Goal: Task Accomplishment & Management: Manage account settings

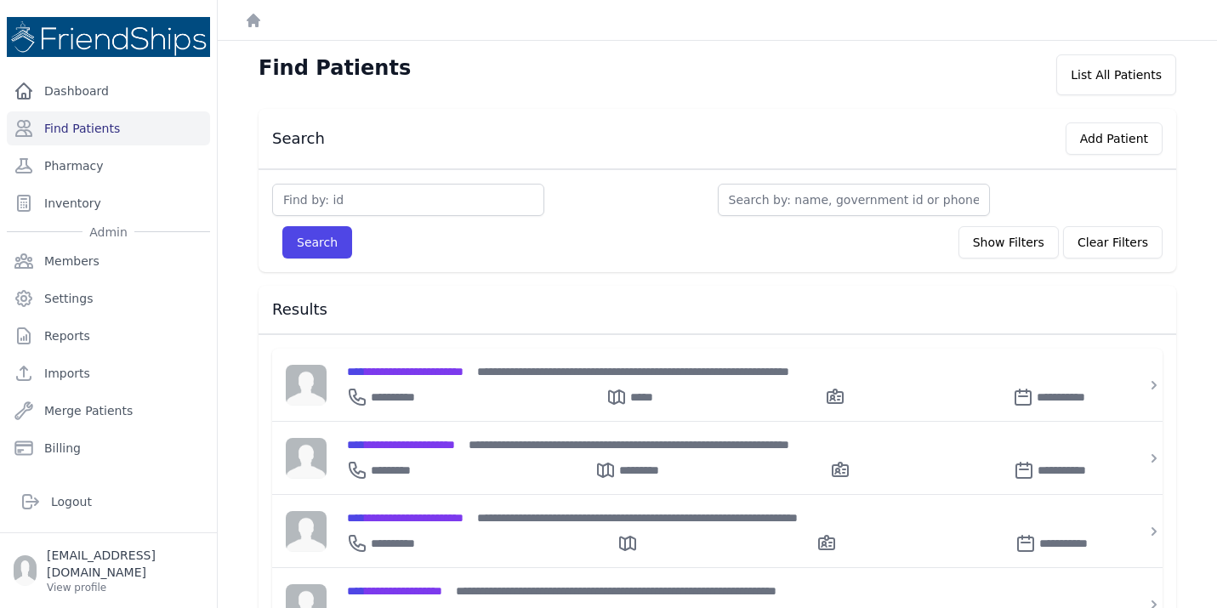
scroll to position [170, 0]
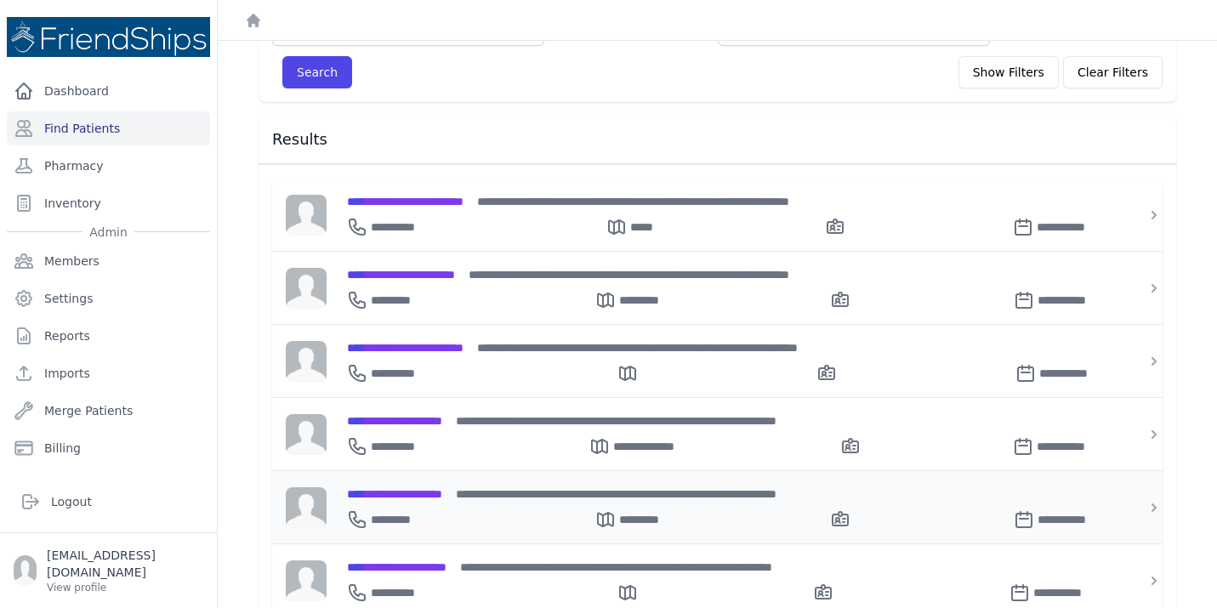
click at [401, 490] on span "**********" at bounding box center [394, 494] width 95 height 12
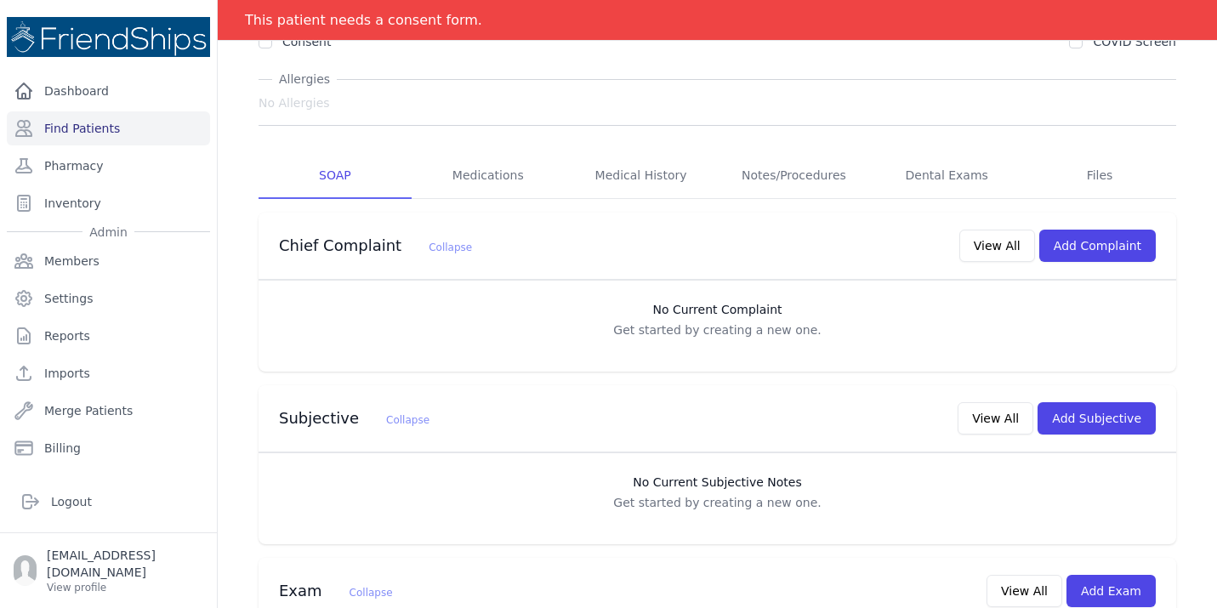
scroll to position [204, 0]
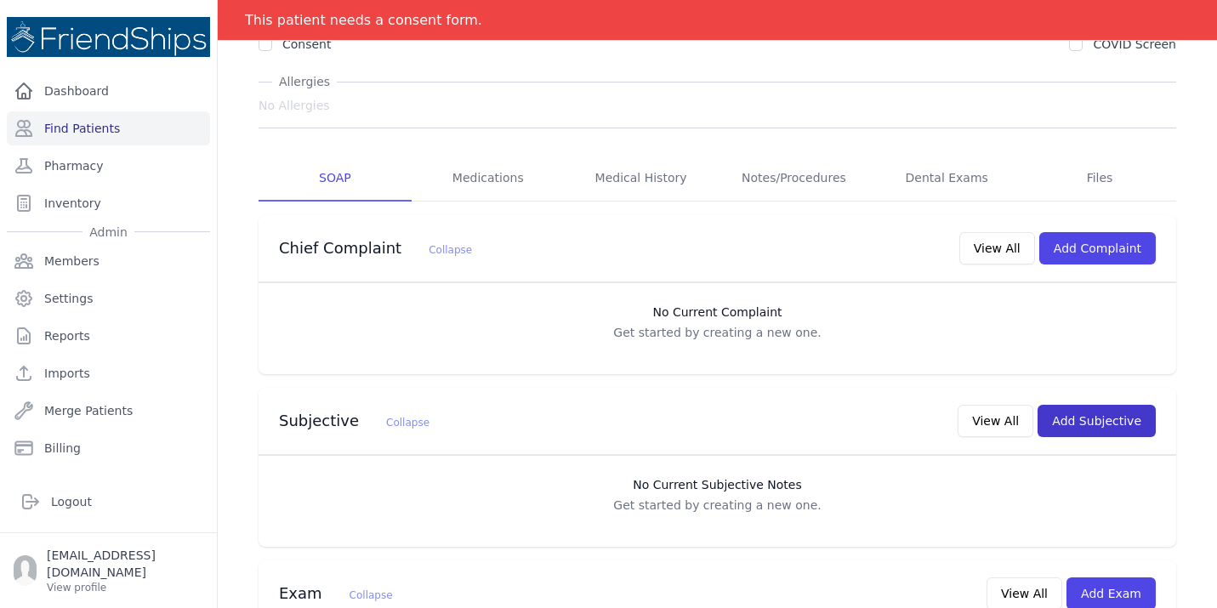
click at [1090, 405] on button "Add Subjective" at bounding box center [1096, 421] width 118 height 32
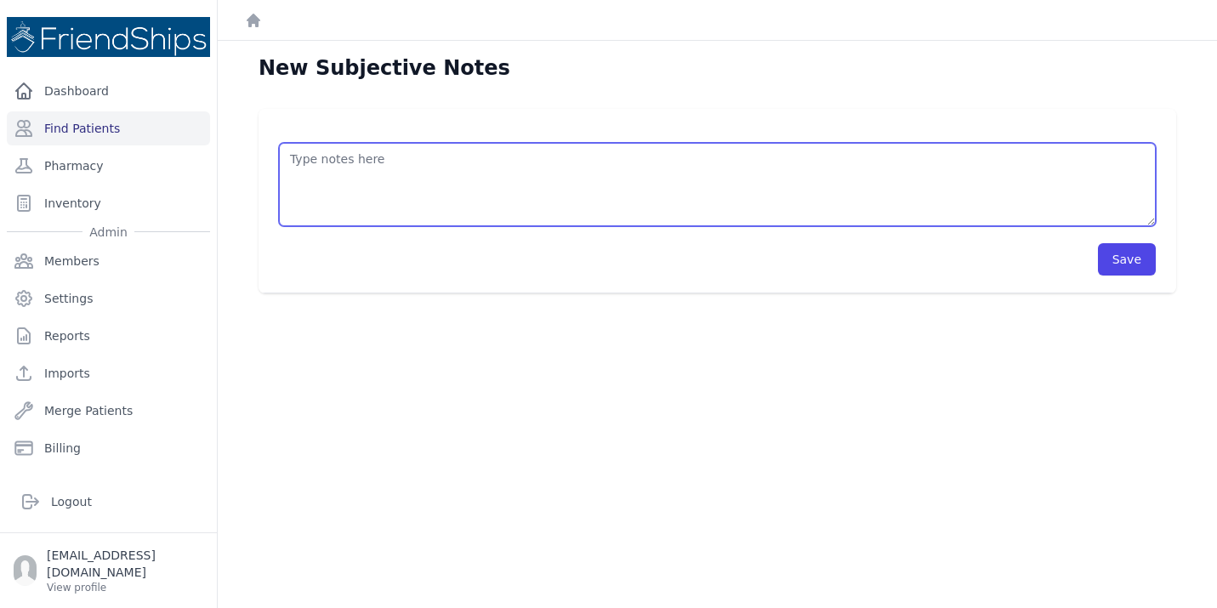
click at [389, 162] on textarea at bounding box center [717, 184] width 876 height 83
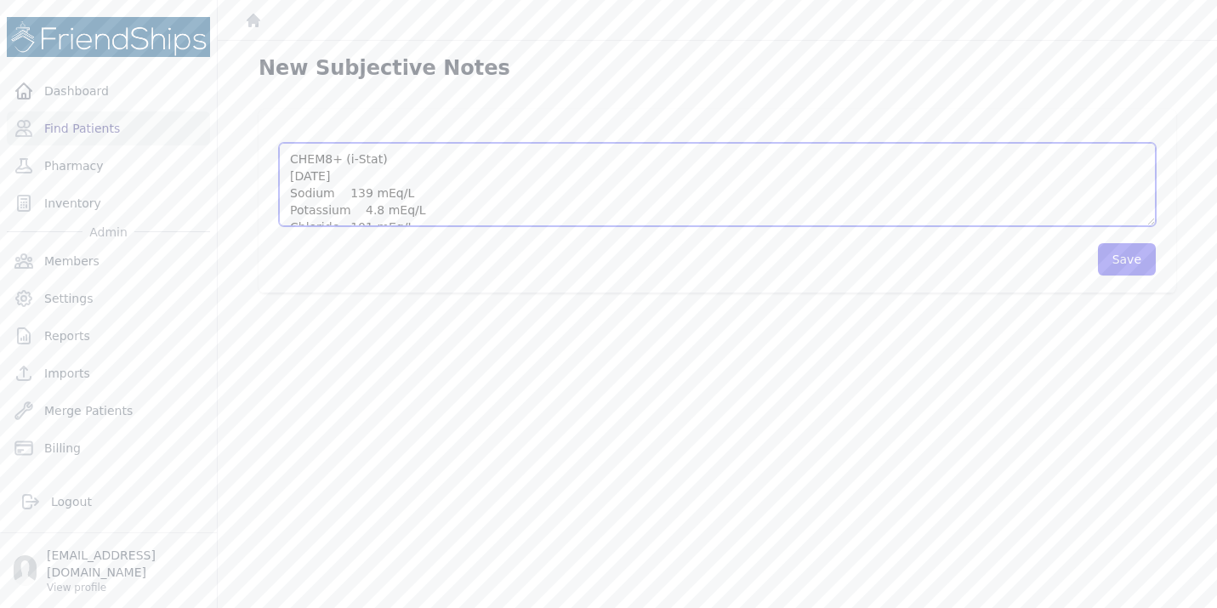
click at [452, 207] on textarea "CHEM8+ (i-Stat) [DATE] Sodium 139 mEq/L Potassium 4.8 mEq/L Chloride 101 mEq/L …" at bounding box center [717, 184] width 876 height 83
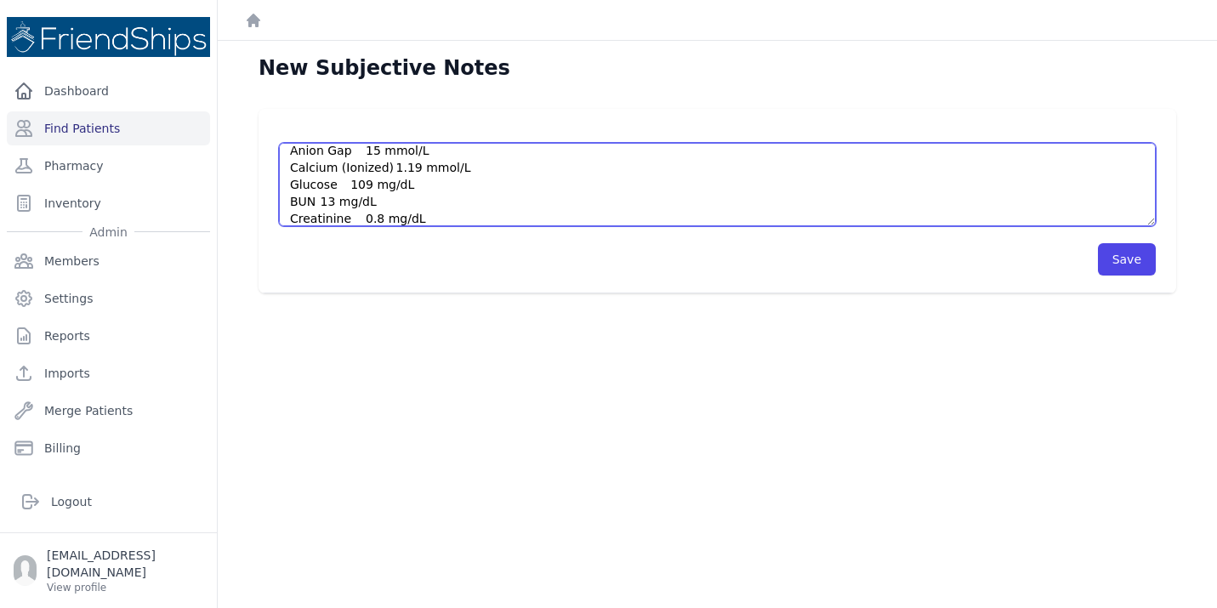
scroll to position [162, 0]
type textarea "CHEM8+ (i-Stat) [DATE] Sodium 139 mEq/L Potassium 4.8 mEq/L Chloride 101 mEq/L …"
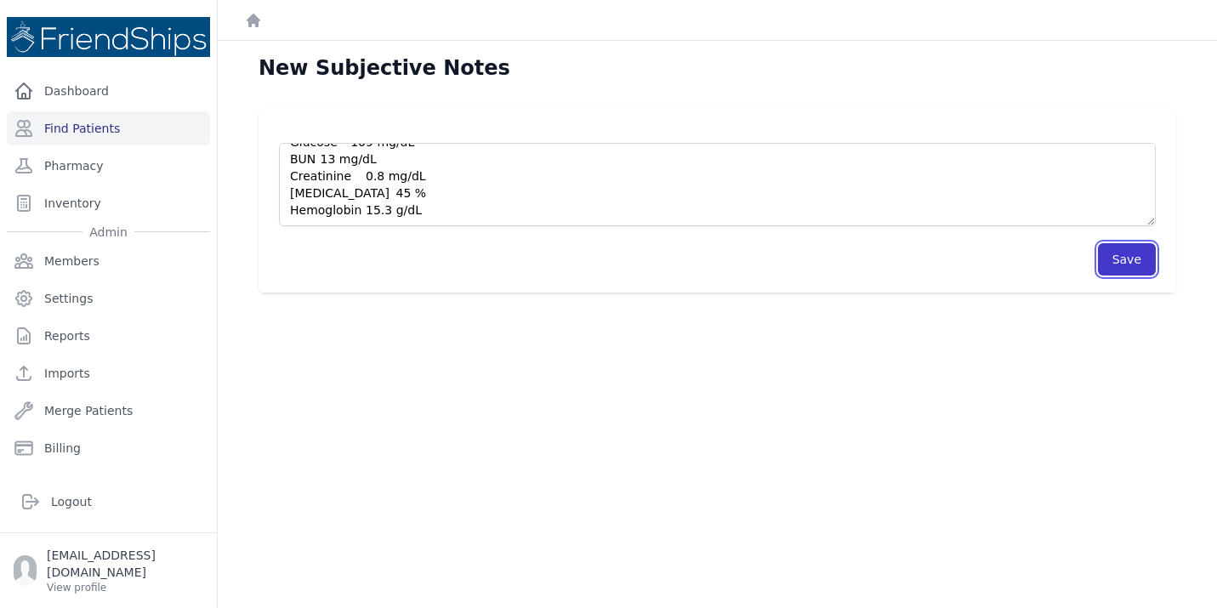
click at [1128, 260] on button "Save" at bounding box center [1127, 259] width 58 height 32
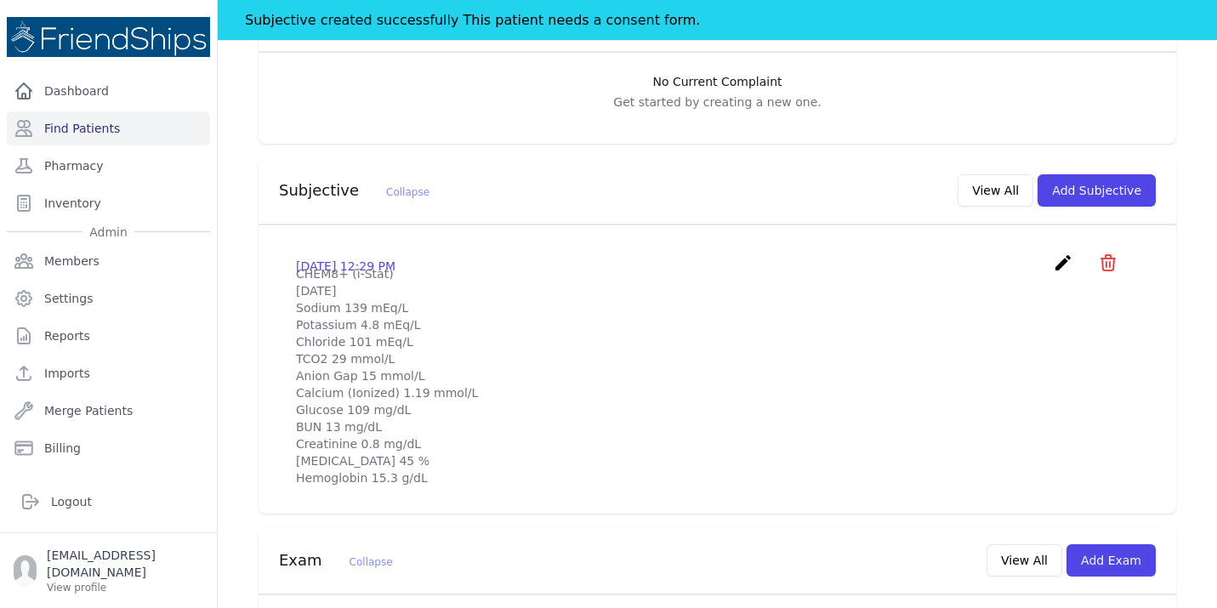
scroll to position [476, 0]
click at [237, 459] on div "# 784 [PERSON_NAME] [DEMOGRAPHIC_DATA] [DEMOGRAPHIC_DATA] DOB: [DEMOGRAPHIC_DAT…" at bounding box center [717, 600] width 972 height 1881
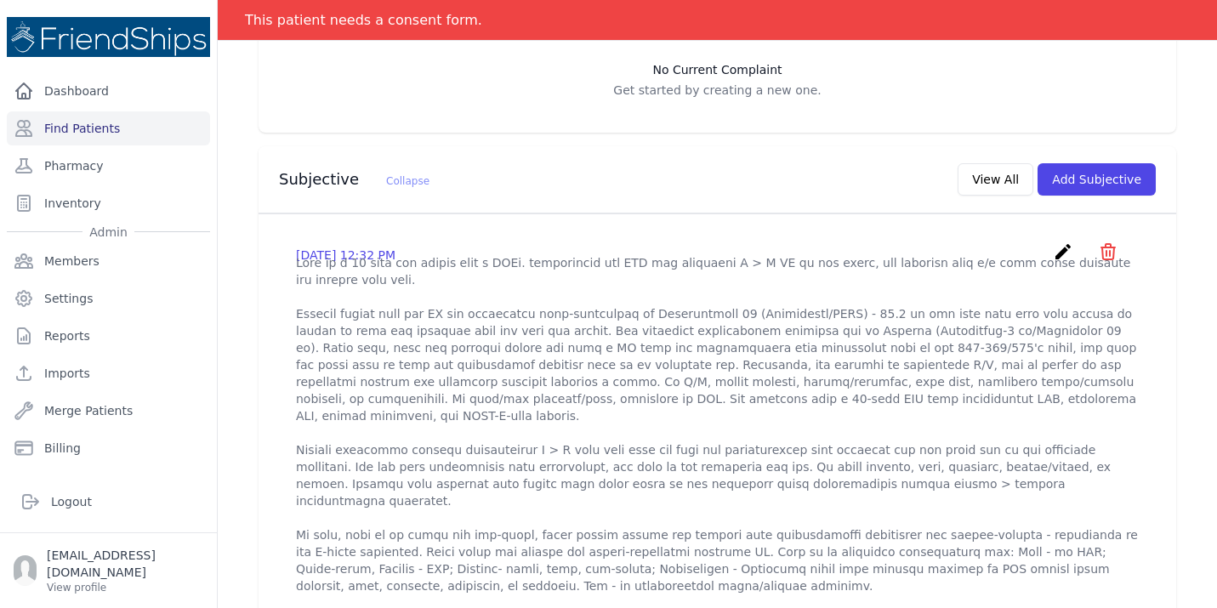
scroll to position [408, 0]
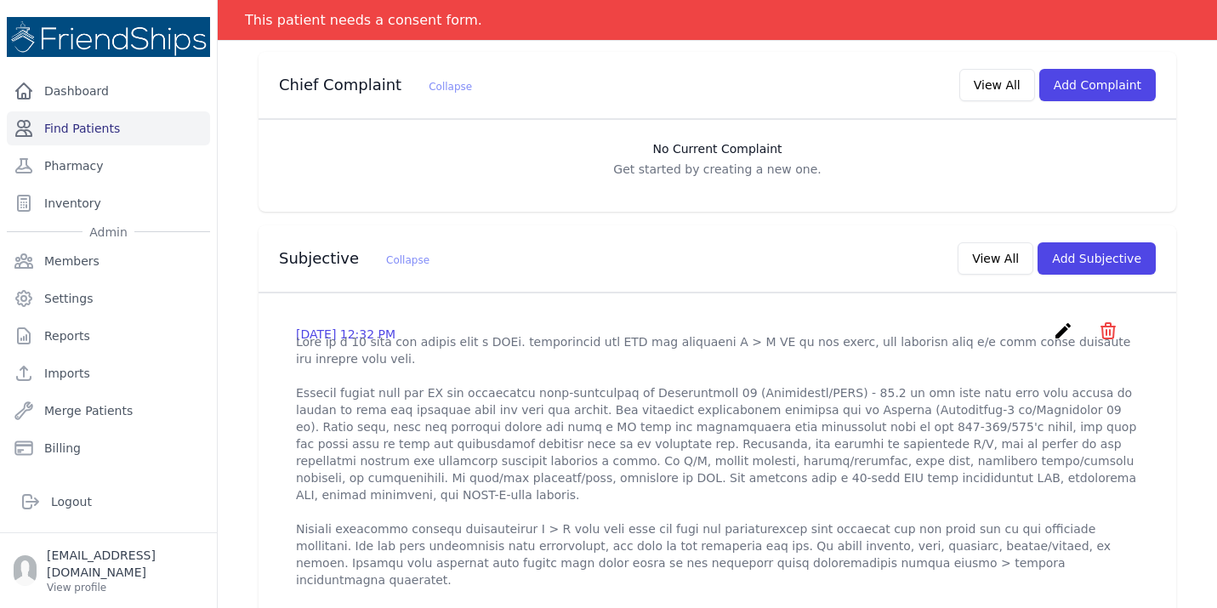
click at [85, 132] on link "Find Patients" at bounding box center [108, 128] width 203 height 34
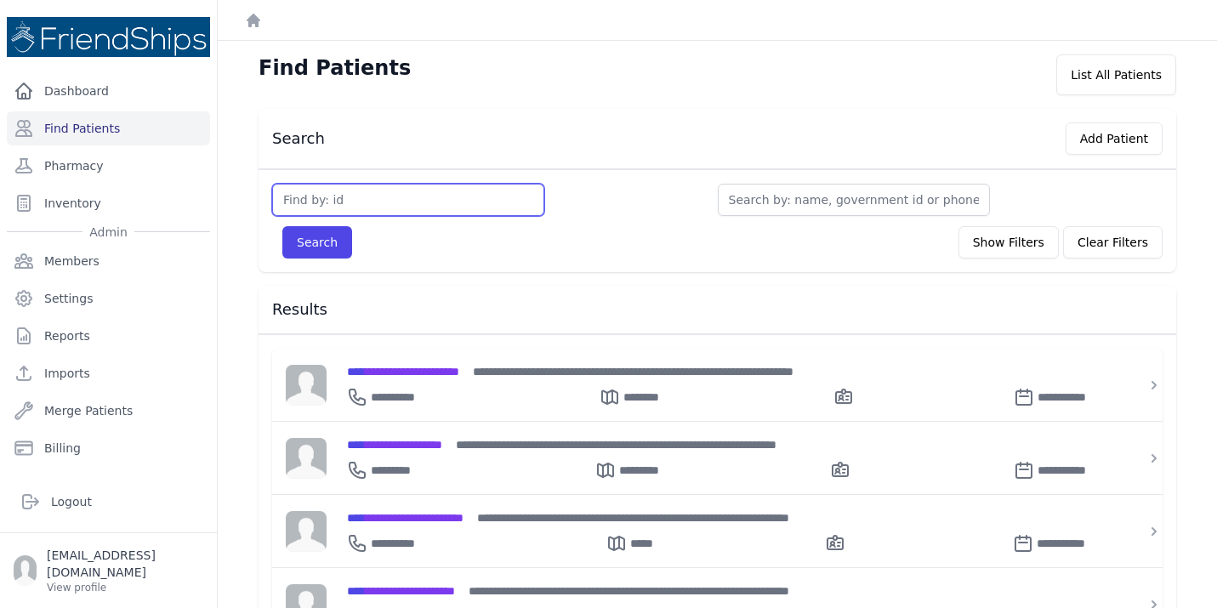
click at [391, 205] on input "text" at bounding box center [408, 200] width 272 height 32
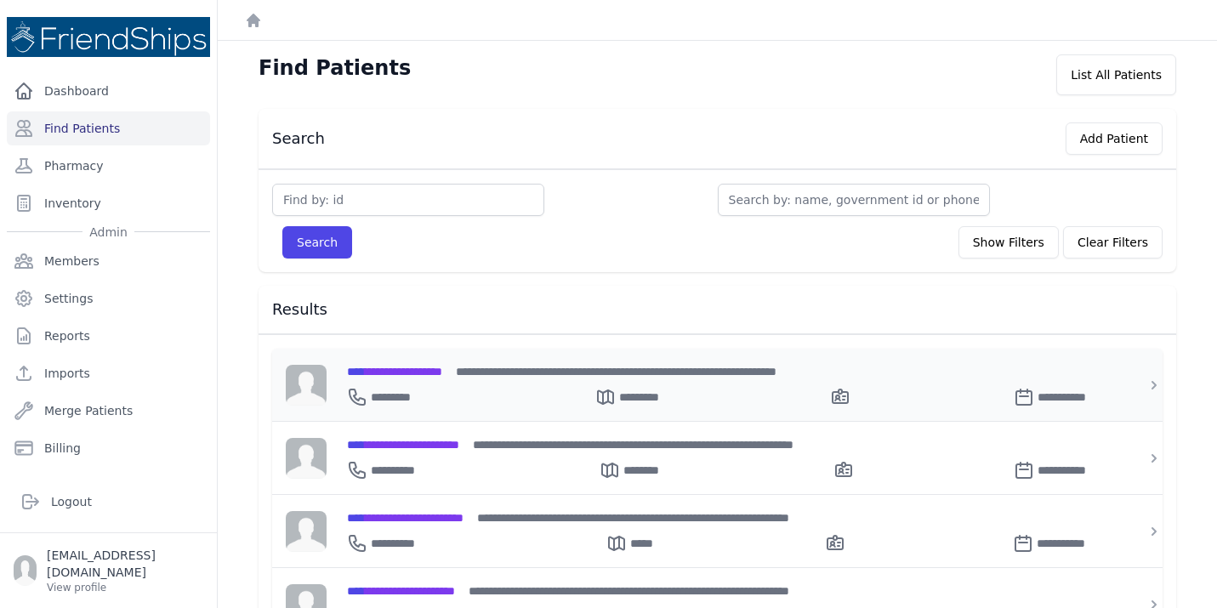
click at [401, 377] on span "**********" at bounding box center [394, 372] width 95 height 12
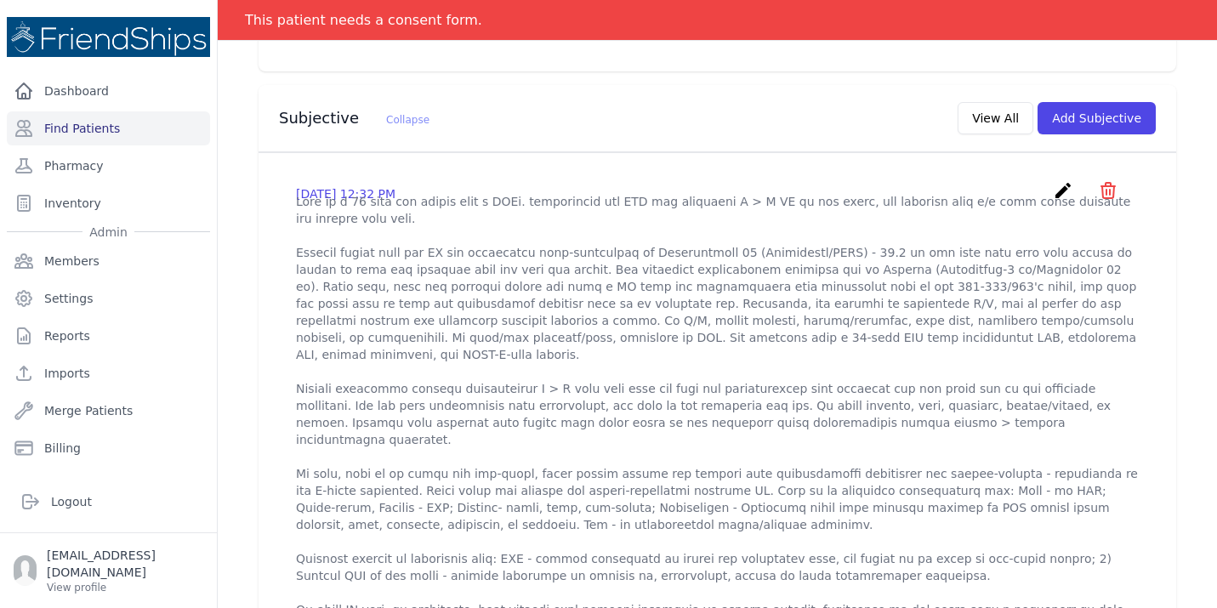
scroll to position [476, 0]
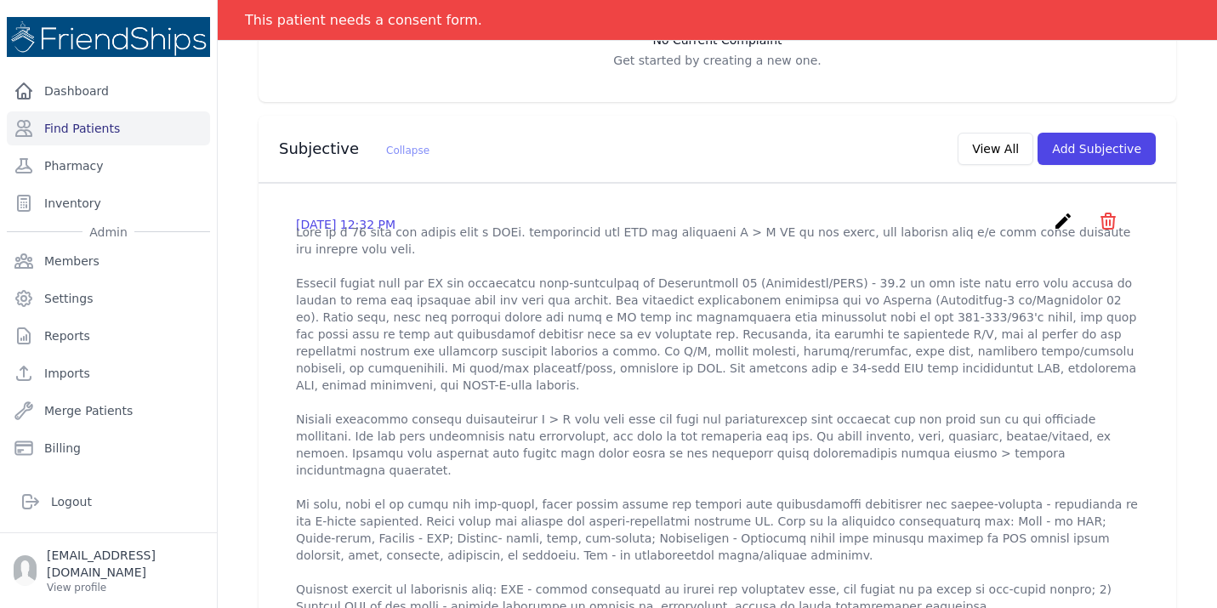
click at [1060, 211] on icon "create" at bounding box center [1062, 221] width 20 height 20
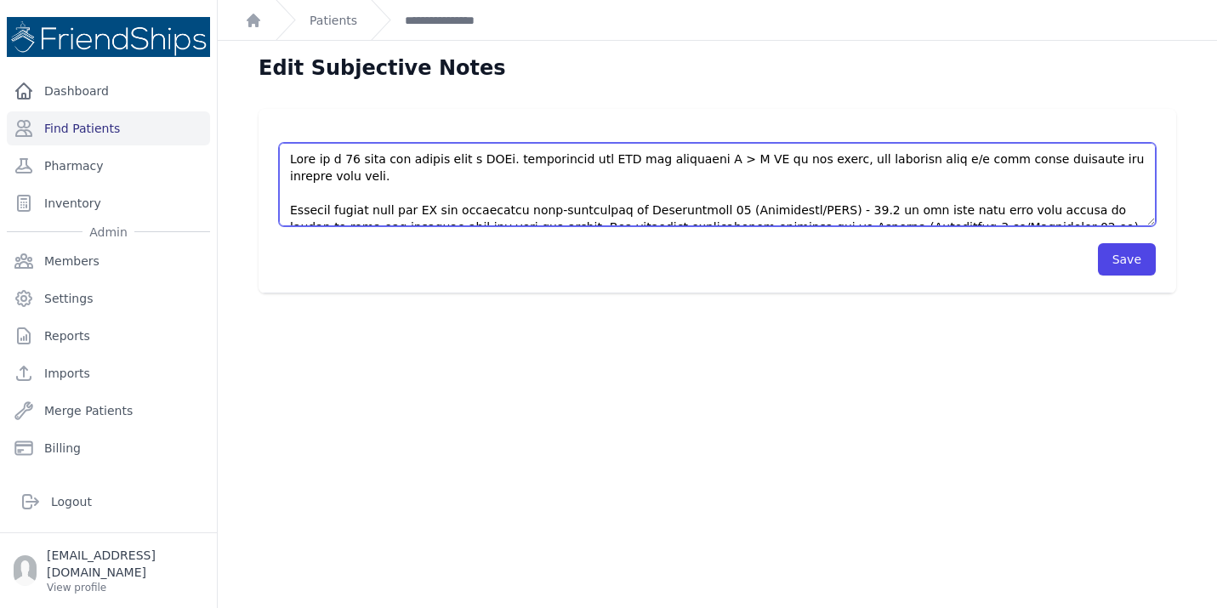
click at [986, 188] on textarea at bounding box center [717, 184] width 876 height 83
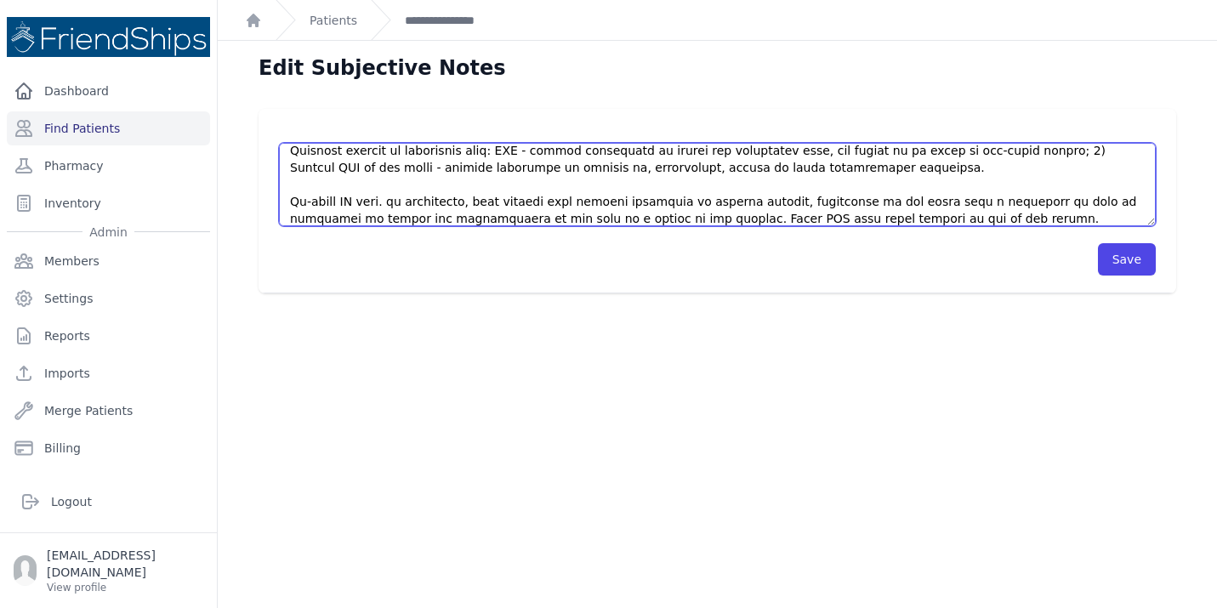
scroll to position [383, 0]
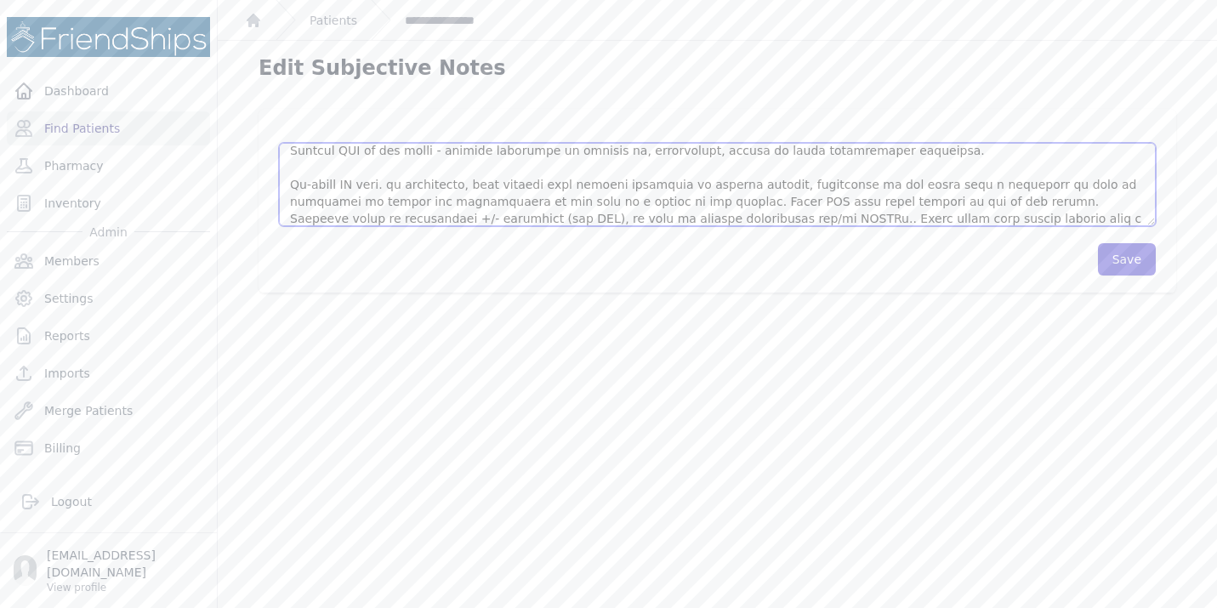
type textarea "This is a 73 year old female with a PMHx. significant for HTN and bilateral R >…"
click at [1135, 257] on button "Save" at bounding box center [1127, 259] width 58 height 32
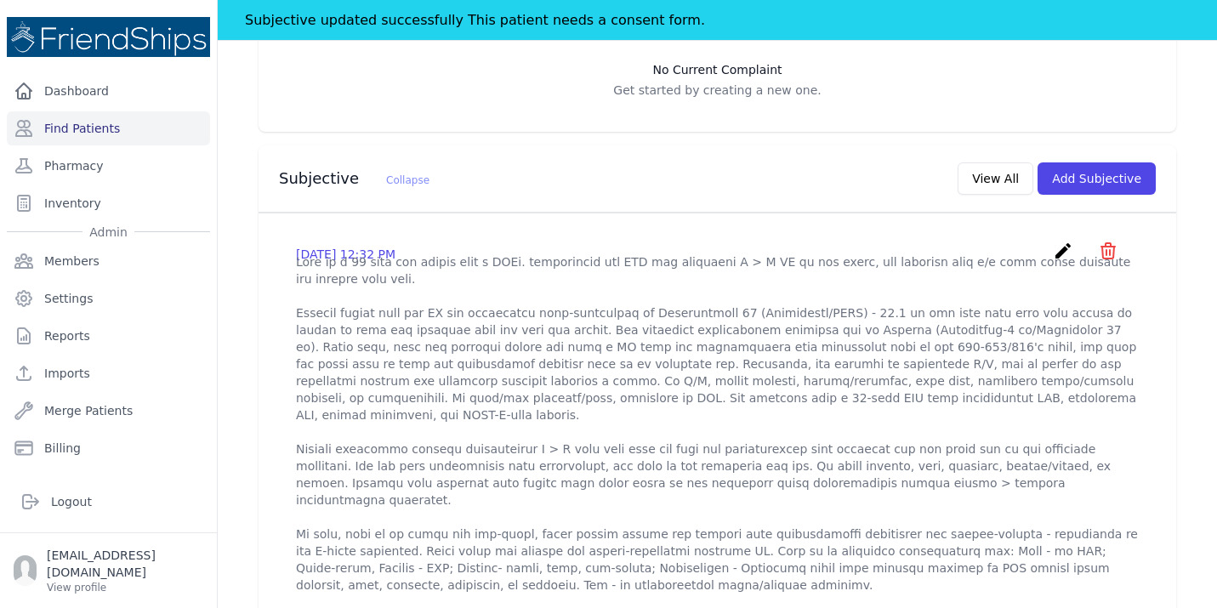
scroll to position [476, 0]
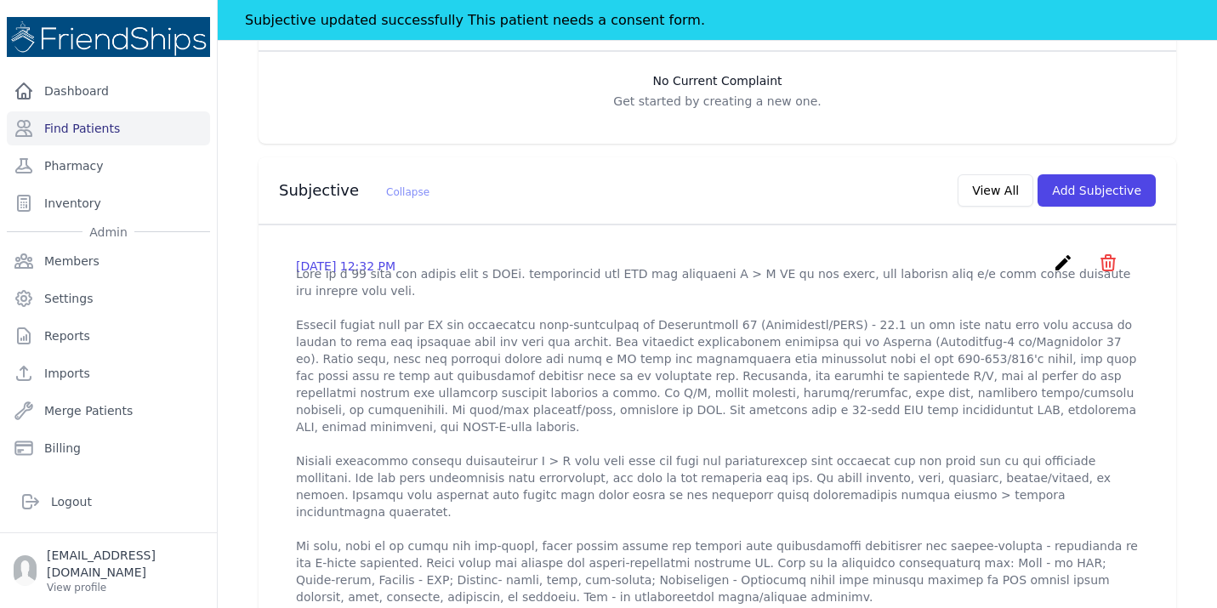
click at [1000, 174] on button "View All" at bounding box center [995, 190] width 76 height 32
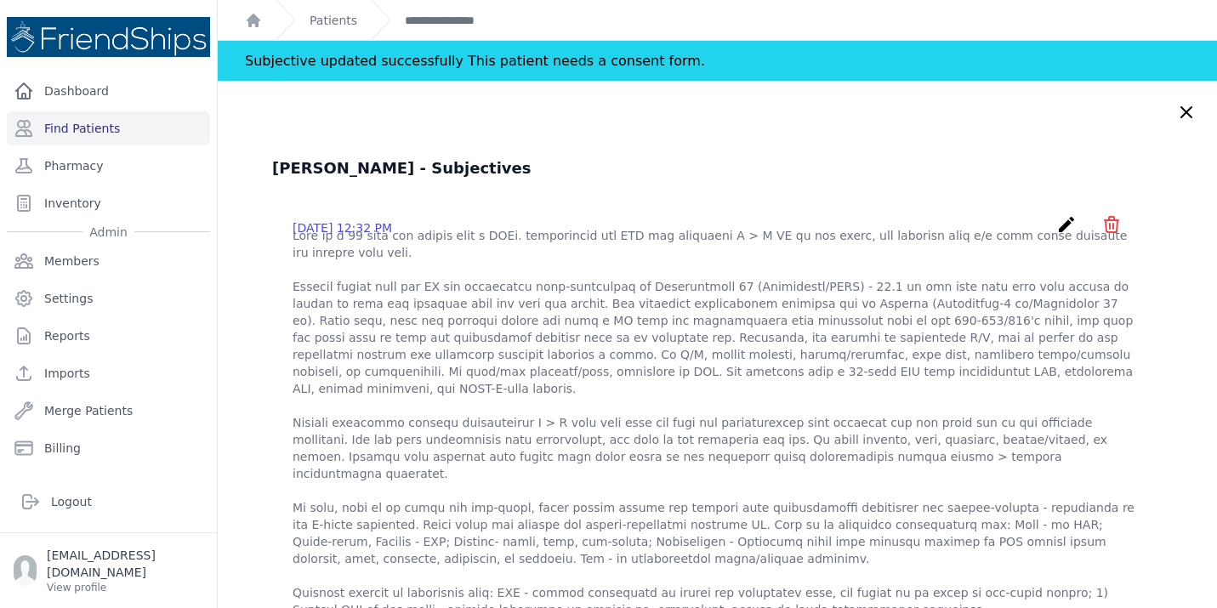
click at [1064, 224] on icon "create" at bounding box center [1066, 224] width 20 height 20
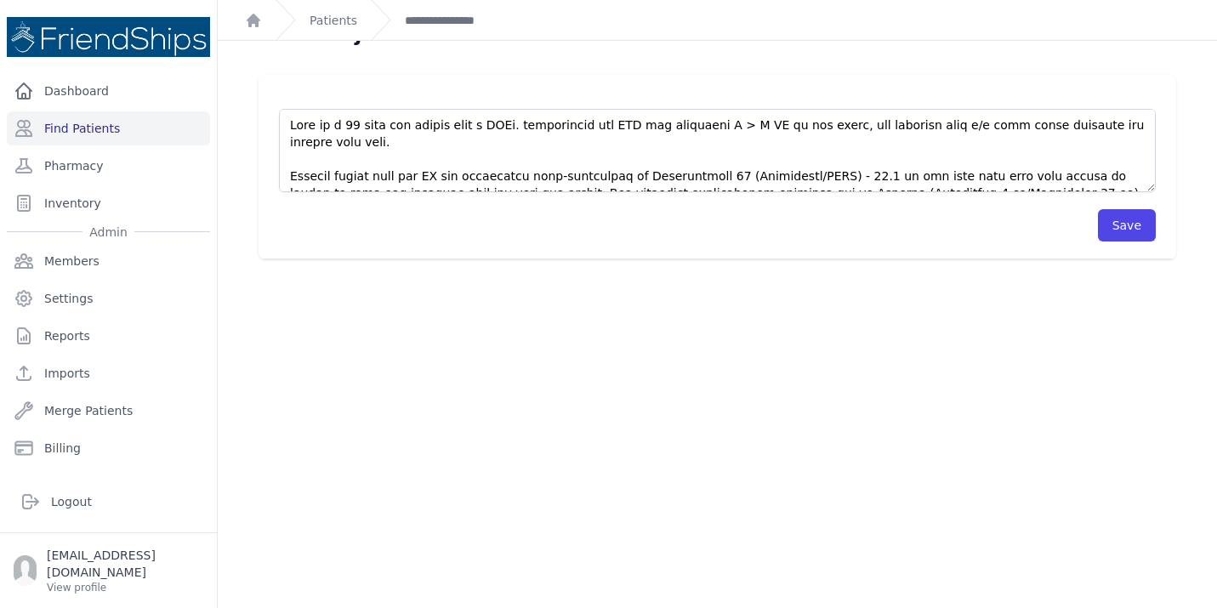
scroll to position [41, 0]
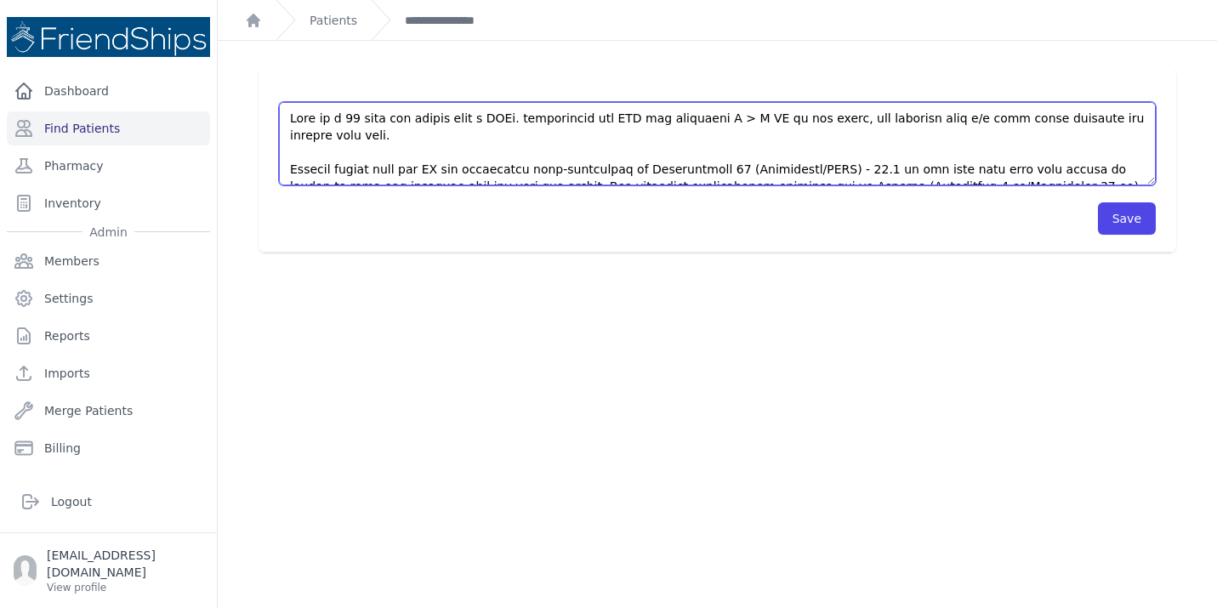
click at [1034, 157] on textarea at bounding box center [717, 143] width 876 height 83
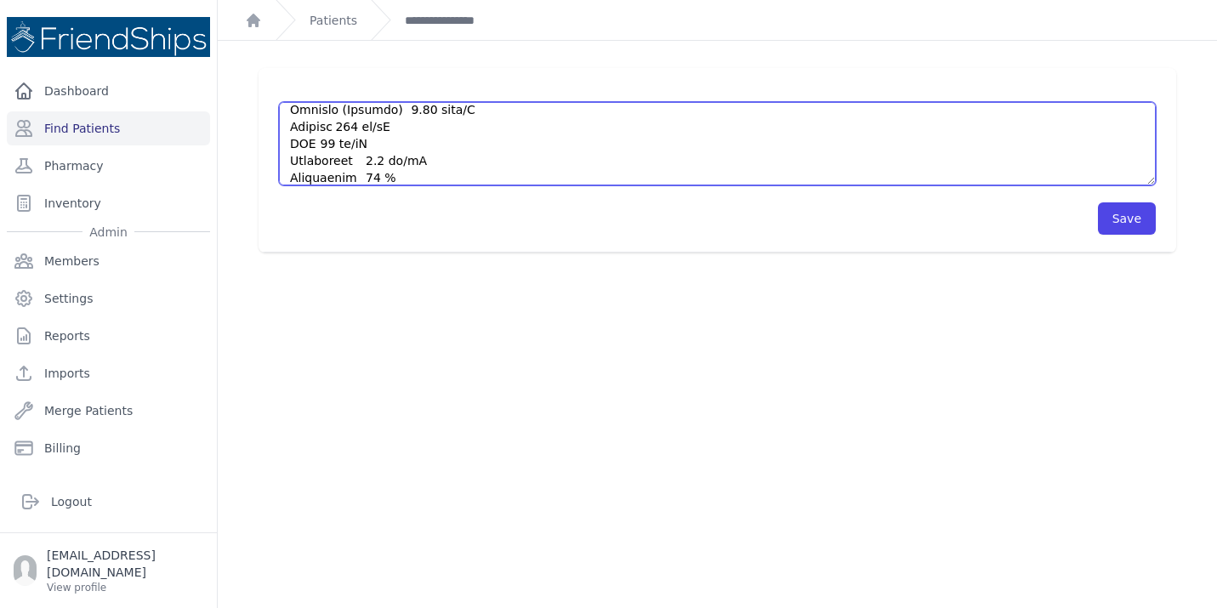
scroll to position [638, 0]
type textarea "This is a 73 year old female with a PMHx. significant for HTN and bilateral R >…"
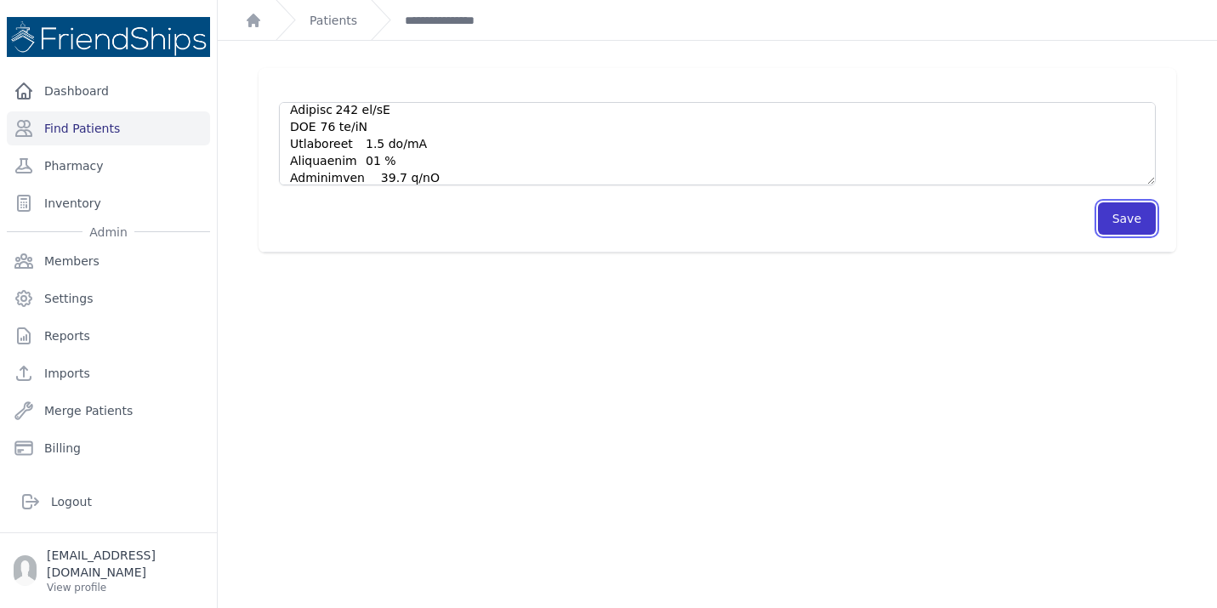
click at [1126, 223] on button "Save" at bounding box center [1127, 218] width 58 height 32
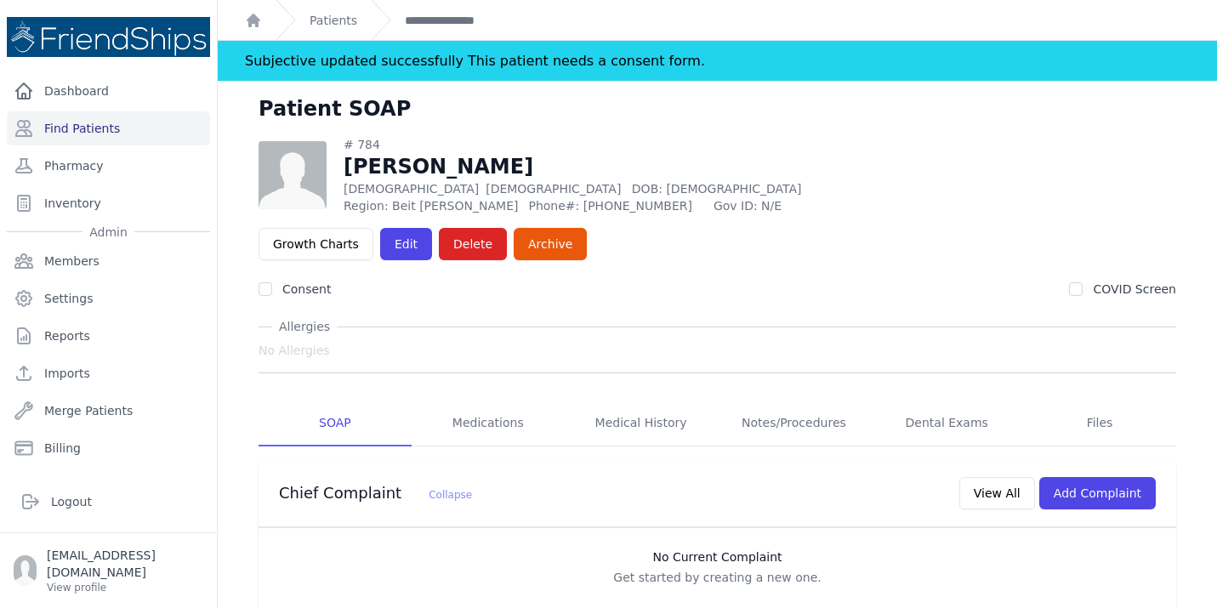
click at [341, 16] on link "Patients" at bounding box center [333, 20] width 48 height 17
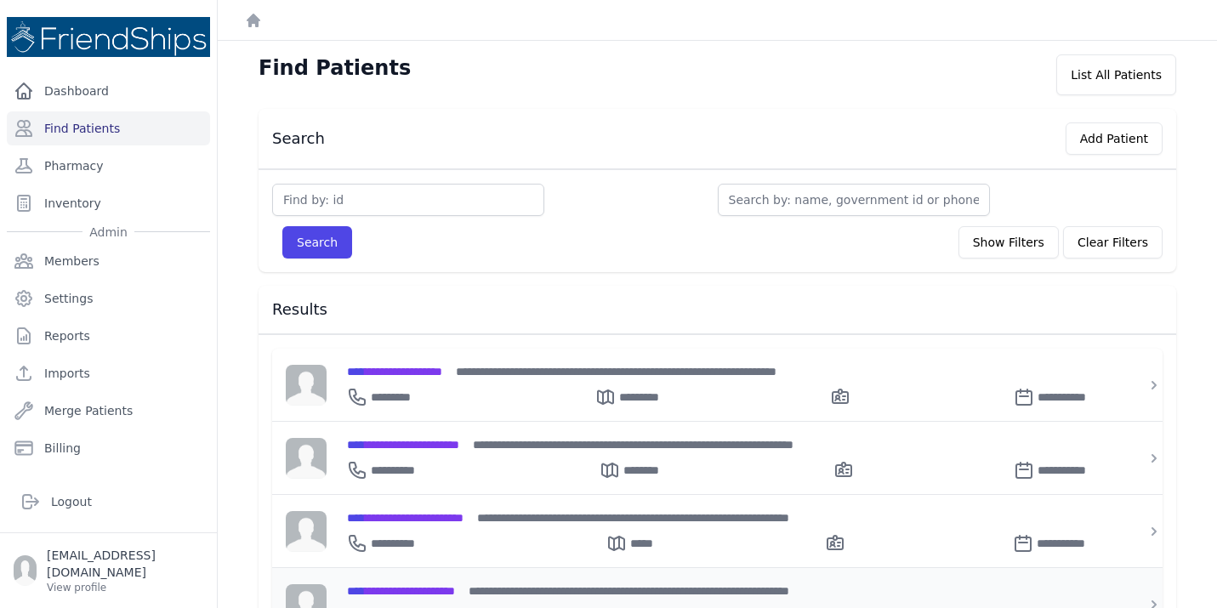
click at [389, 599] on div "**********" at bounding box center [727, 612] width 761 height 27
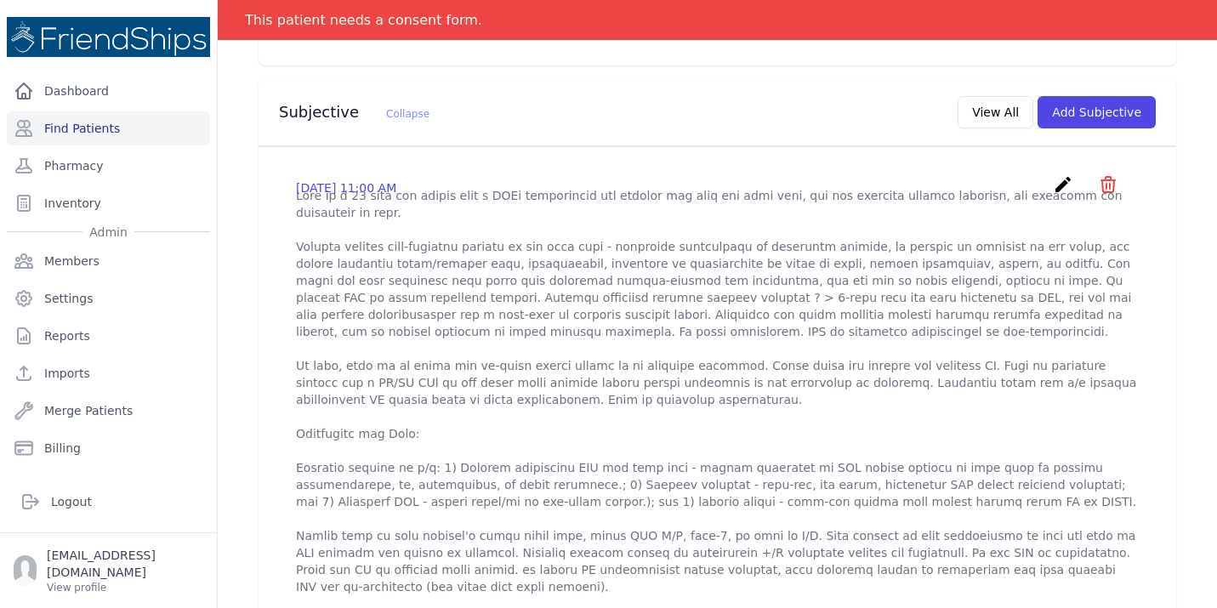
scroll to position [510, 0]
click at [1058, 177] on icon "create" at bounding box center [1062, 187] width 20 height 20
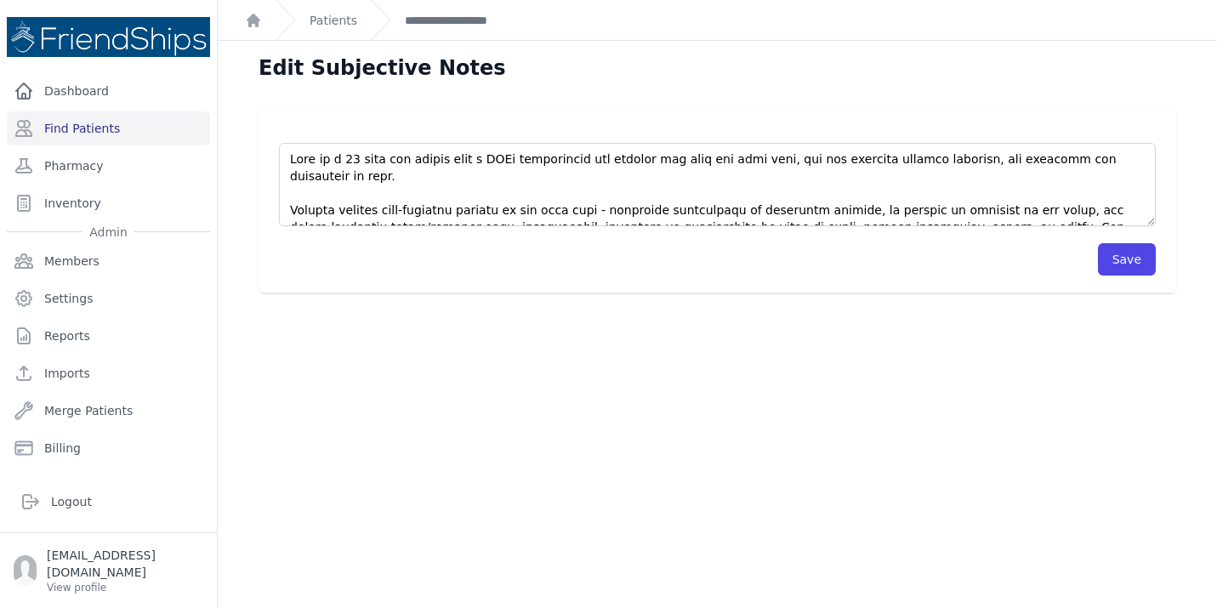
click at [610, 230] on div "Save" at bounding box center [717, 250] width 876 height 49
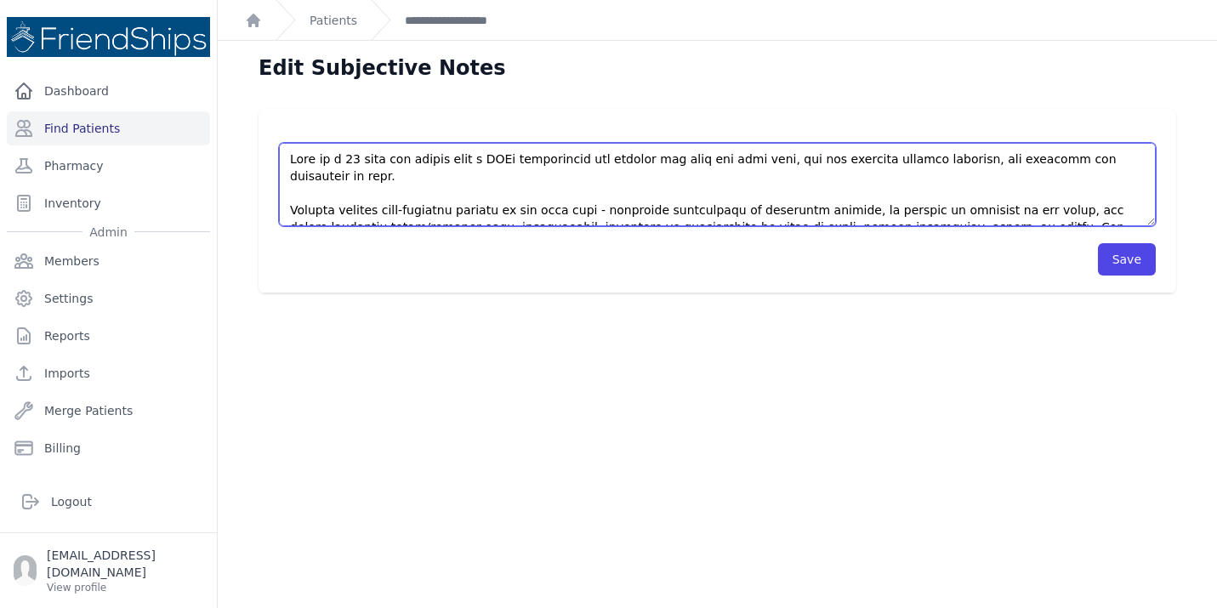
click at [647, 207] on textarea at bounding box center [717, 184] width 876 height 83
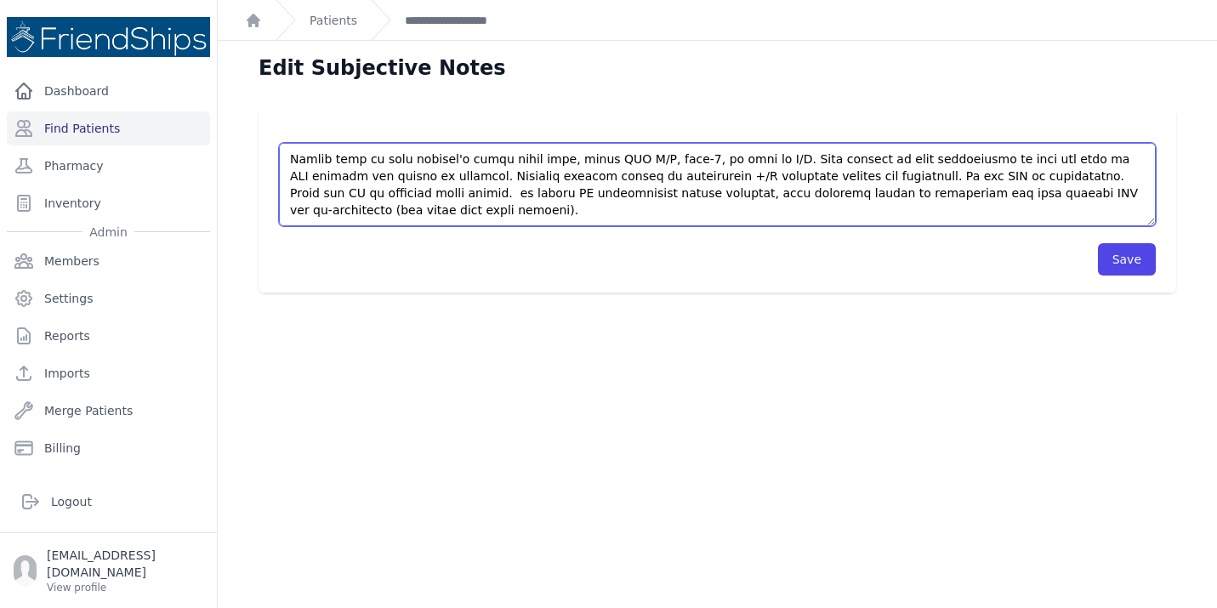
scroll to position [366, 0]
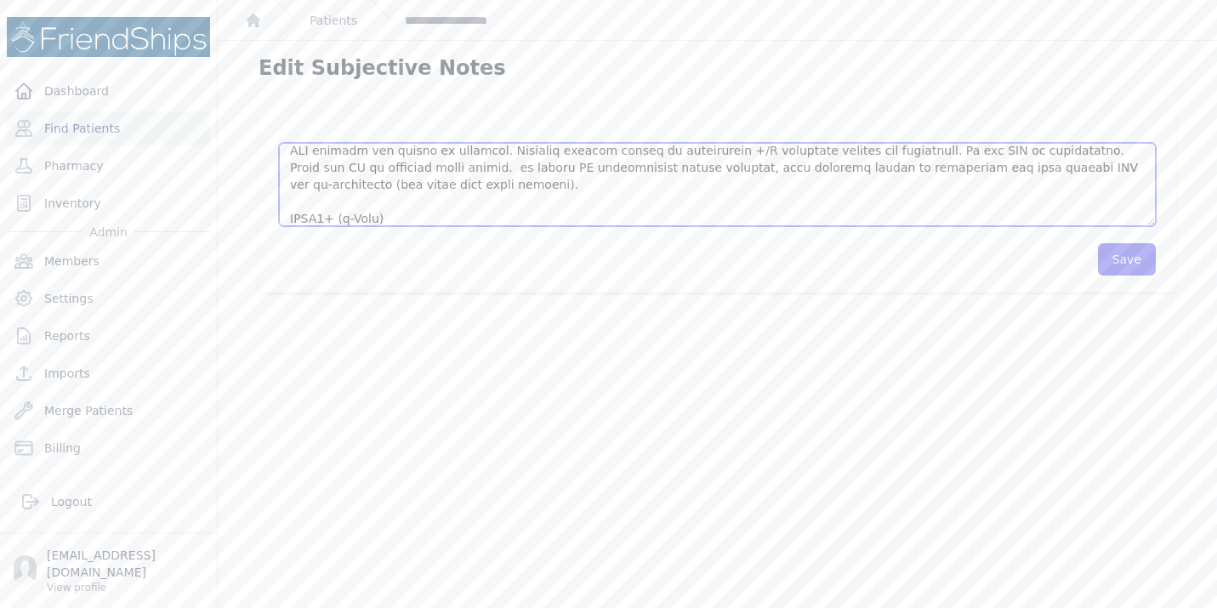
click at [418, 204] on textarea at bounding box center [717, 184] width 876 height 83
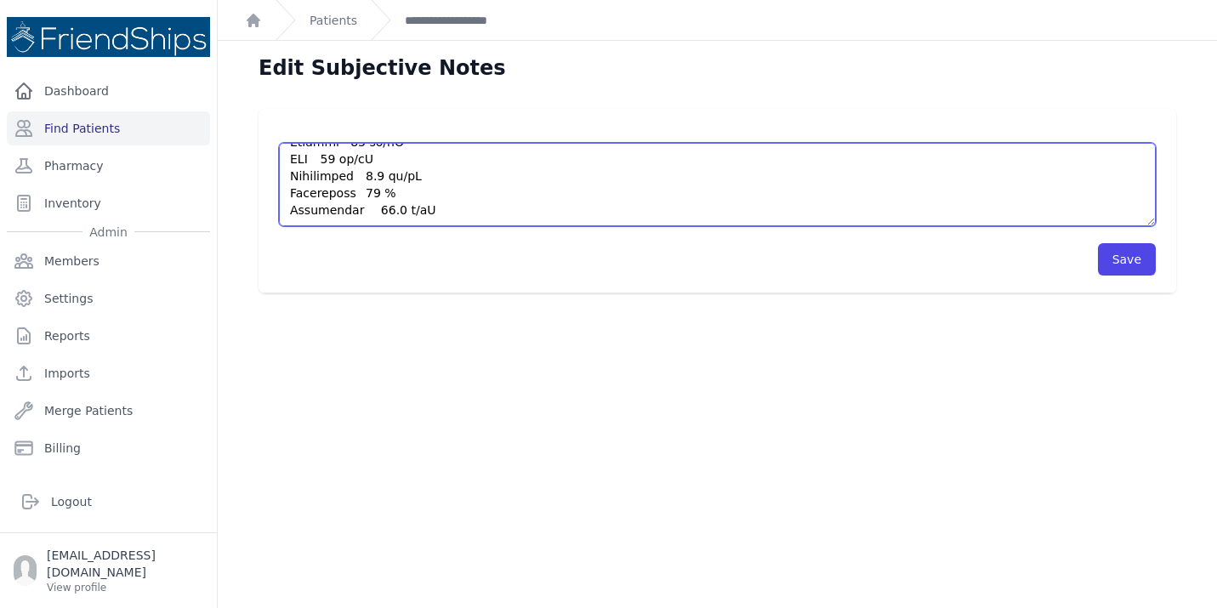
scroll to position [578, 0]
type textarea "This is a 71 year old female with a PMHx significant for chronic low back and k…"
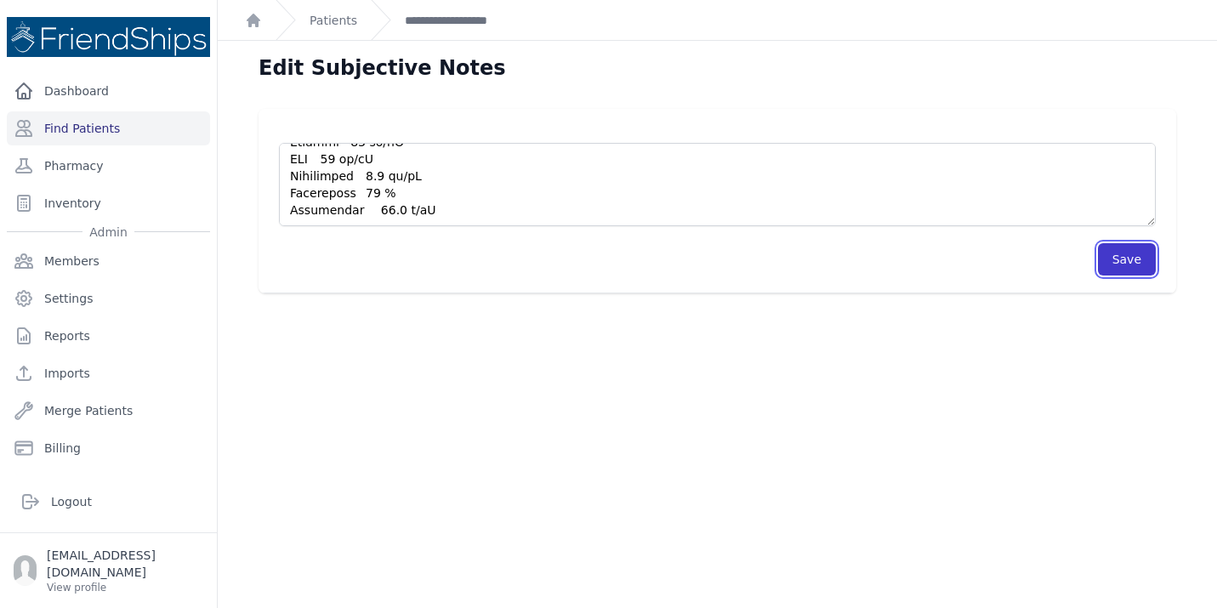
click at [1138, 261] on button "Save" at bounding box center [1127, 259] width 58 height 32
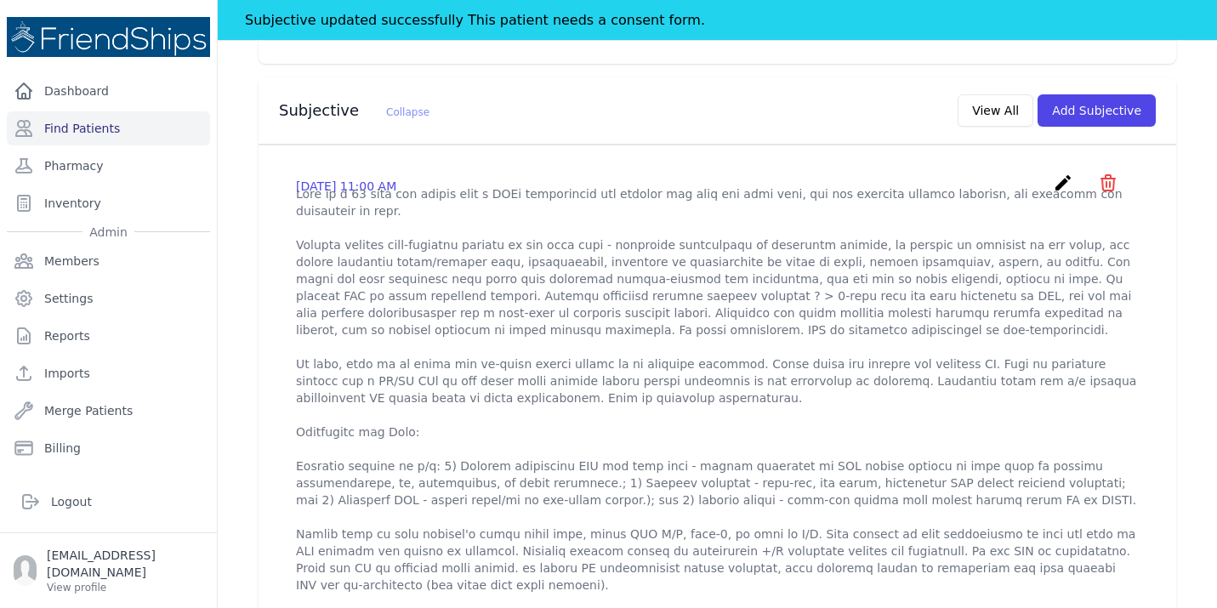
scroll to position [476, 0]
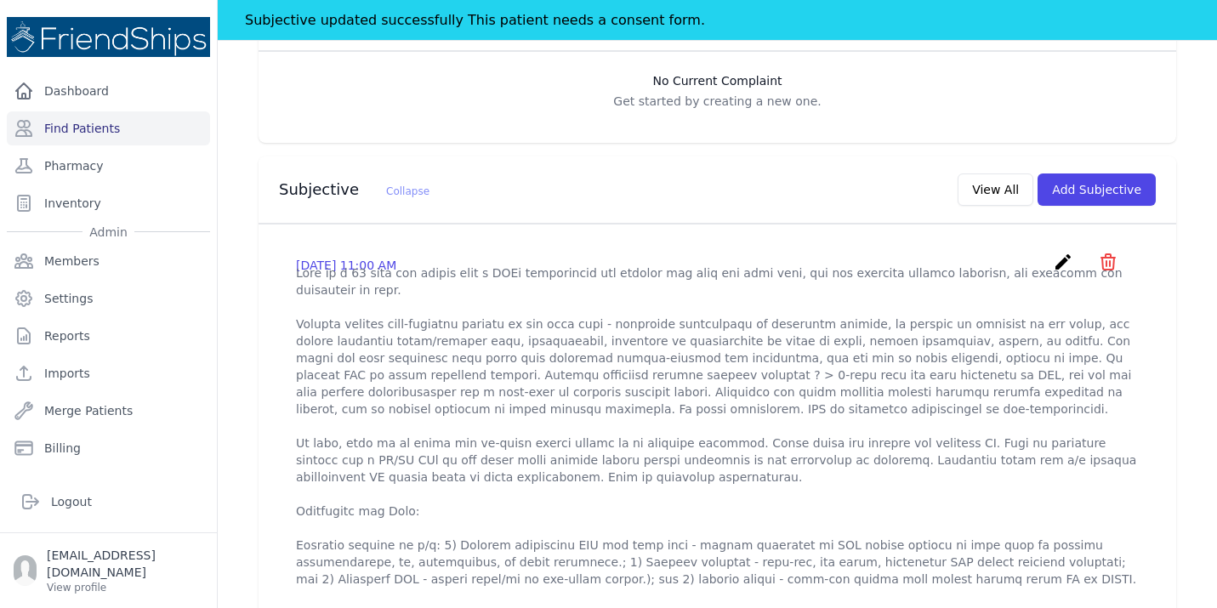
click at [1067, 252] on icon "create" at bounding box center [1062, 262] width 20 height 20
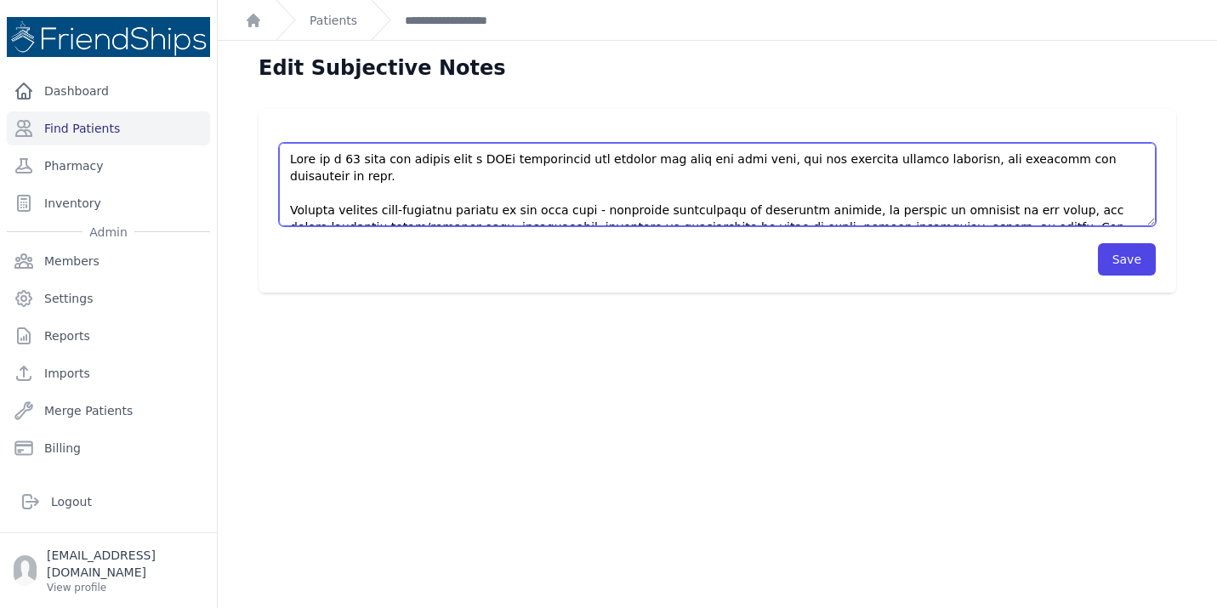
click at [740, 184] on textarea at bounding box center [717, 184] width 876 height 83
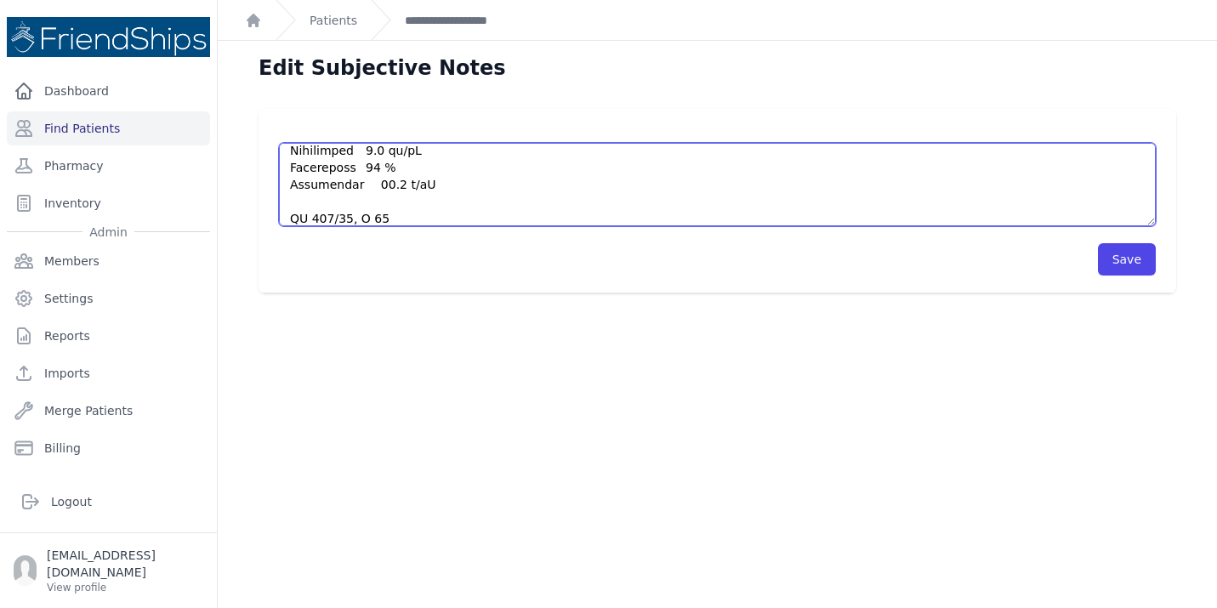
scroll to position [621, 0]
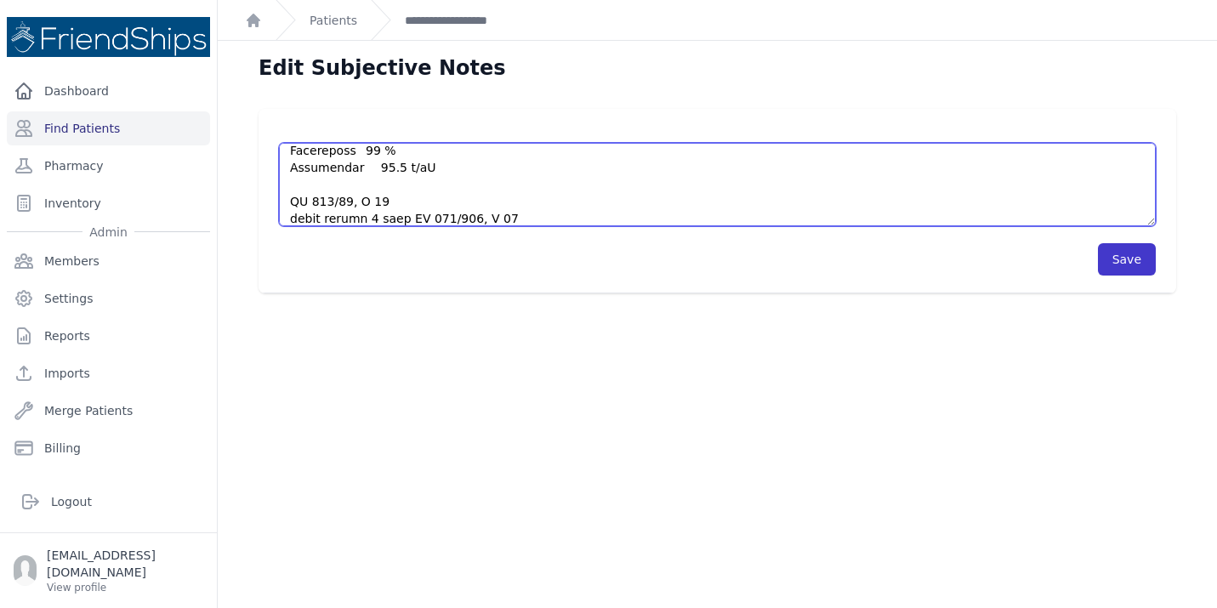
type textarea "This is a 71 year old female with a PMHx significant for chronic low back and k…"
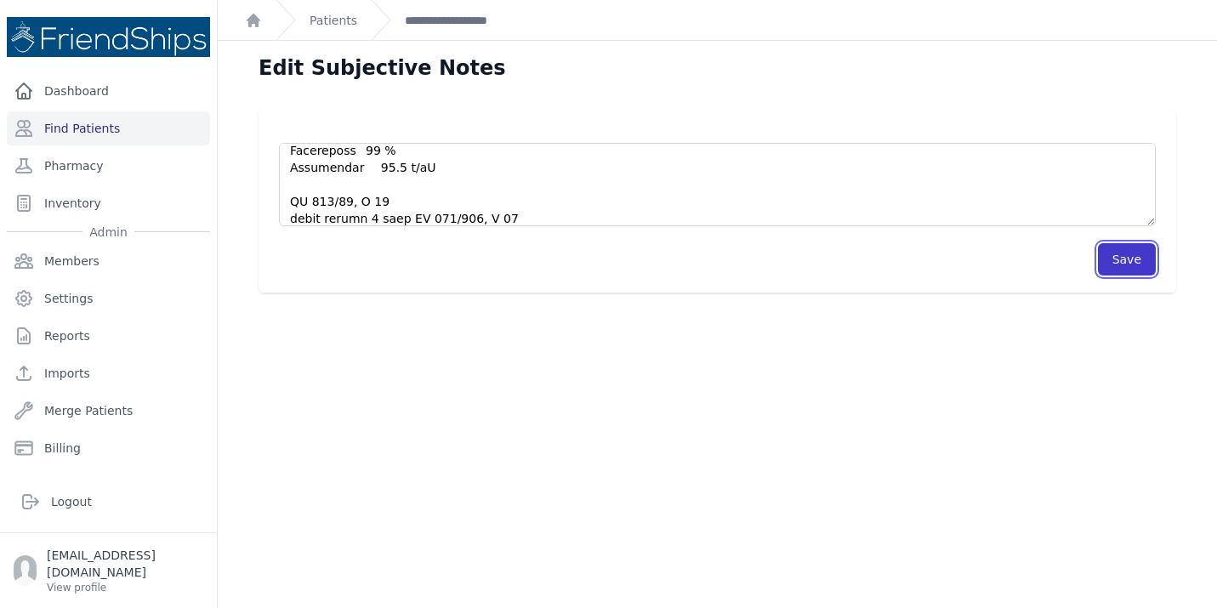
click at [1130, 263] on button "Save" at bounding box center [1127, 259] width 58 height 32
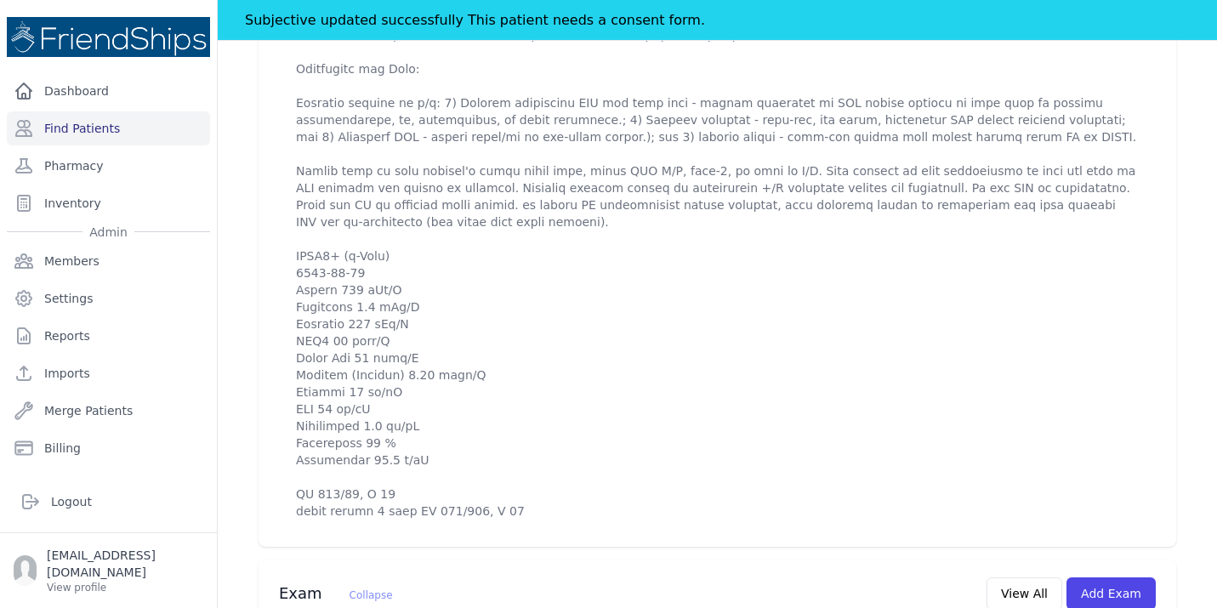
scroll to position [952, 0]
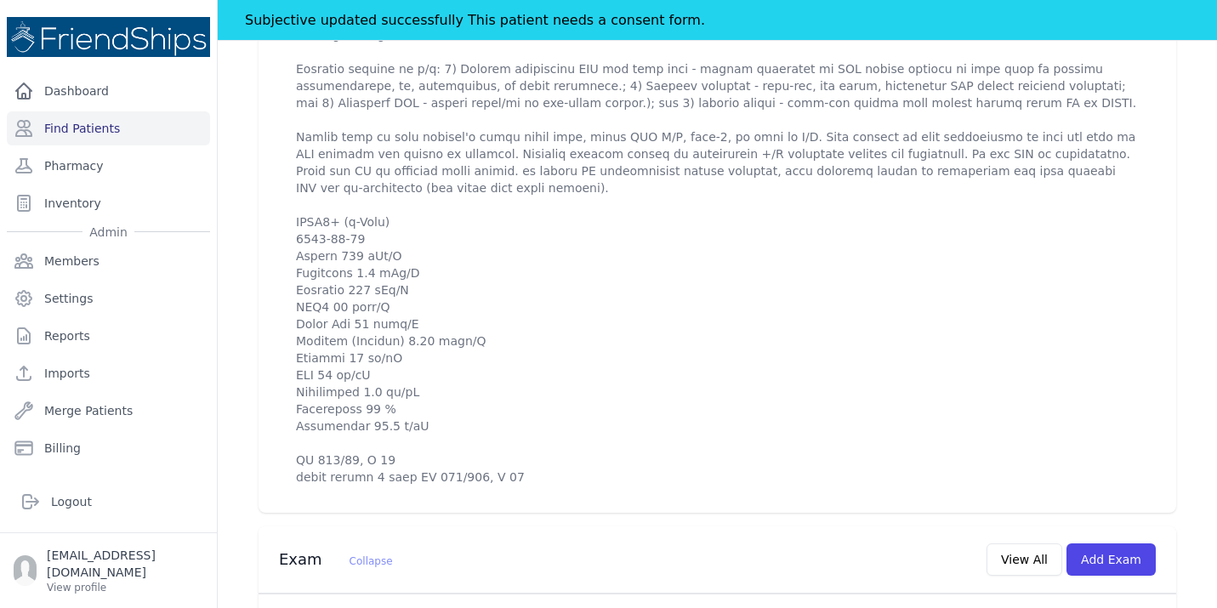
click at [248, 241] on div "# 783 Aisha Hassan Khatib Female 71 Years Old DOB: 1954-Jan-01 Region: Beit Jan…" at bounding box center [717, 403] width 972 height 2439
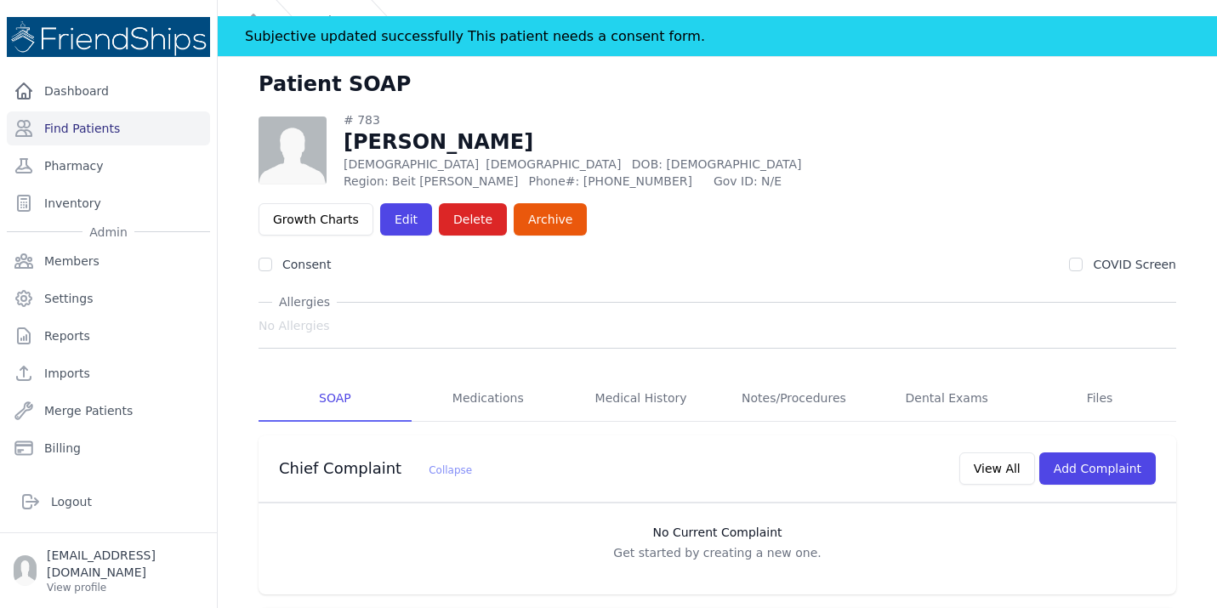
scroll to position [0, 0]
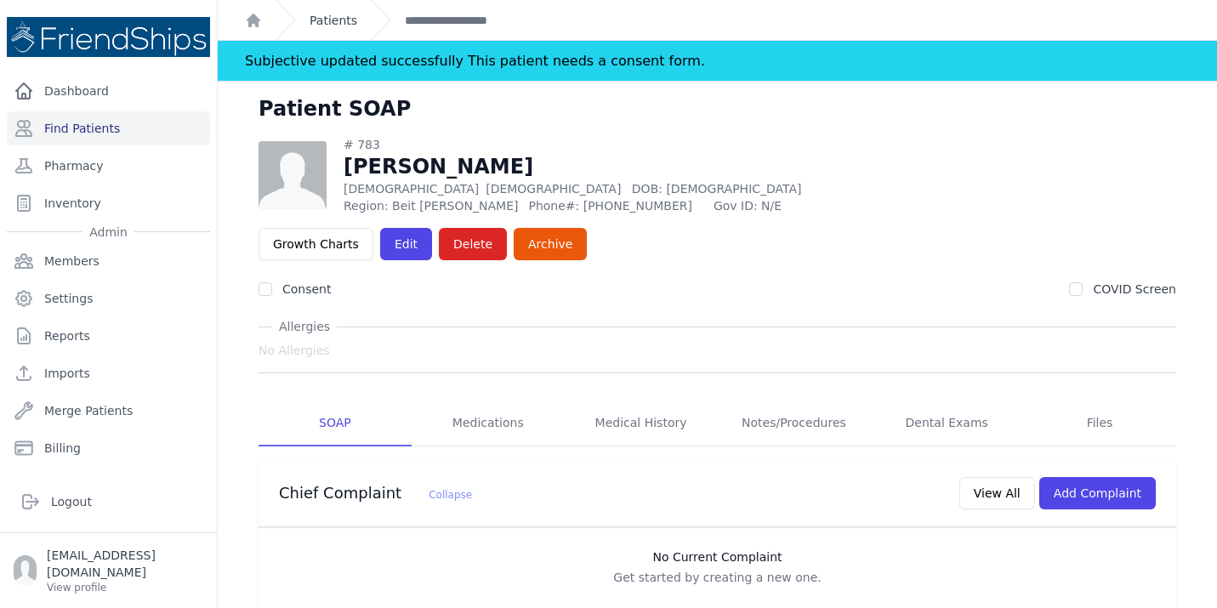
click at [346, 23] on link "Patients" at bounding box center [333, 20] width 48 height 17
